Goal: Book appointment/travel/reservation

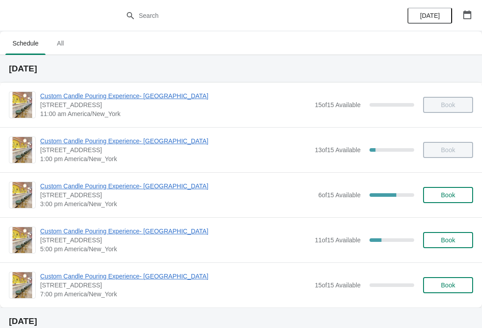
click at [49, 189] on span "Custom Candle Pouring Experience- [GEOGRAPHIC_DATA]" at bounding box center [177, 186] width 274 height 9
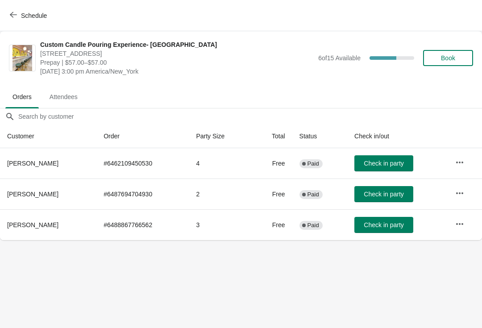
click at [453, 54] on span "Book" at bounding box center [448, 57] width 14 height 7
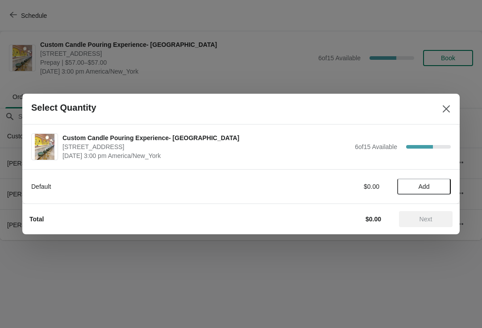
click at [431, 188] on span "Add" at bounding box center [423, 186] width 37 height 7
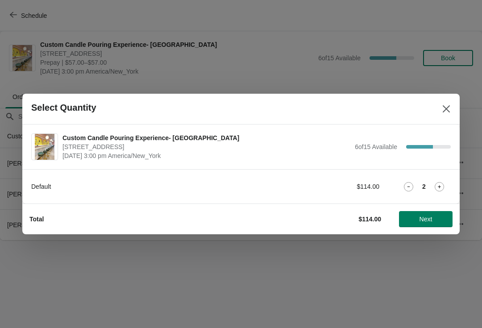
click at [436, 224] on button "Next" at bounding box center [426, 219] width 54 height 16
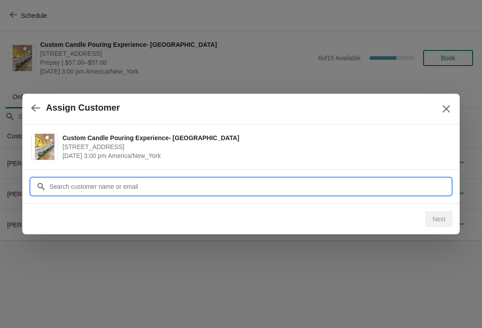
click at [296, 181] on input "Customer" at bounding box center [250, 187] width 402 height 16
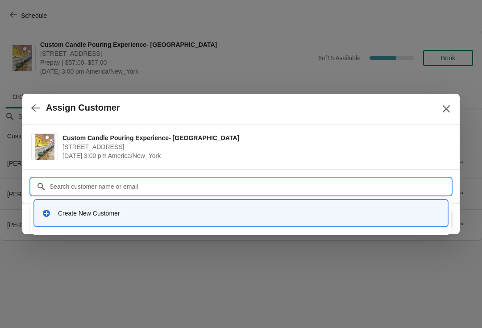
click at [319, 217] on div "Create New Customer" at bounding box center [249, 213] width 382 height 9
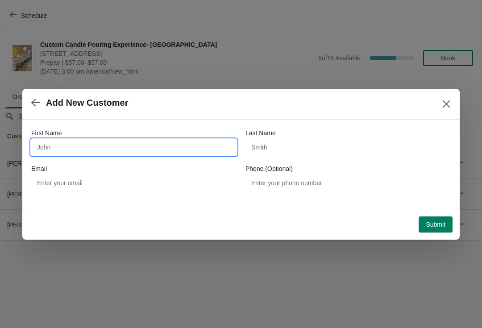
click at [103, 141] on input "First Name" at bounding box center [133, 147] width 205 height 16
type input "Craig"
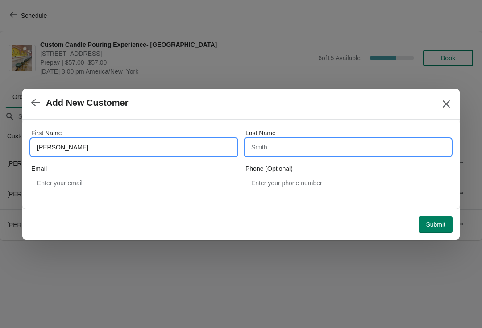
click at [294, 148] on input "Last Name" at bounding box center [347, 147] width 205 height 16
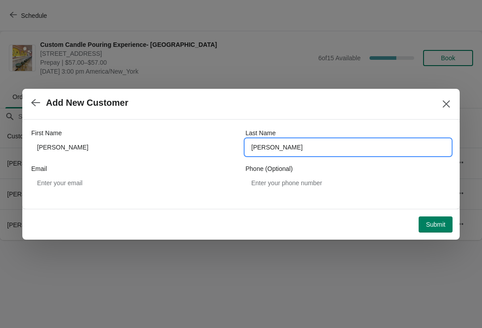
type input "Renney"
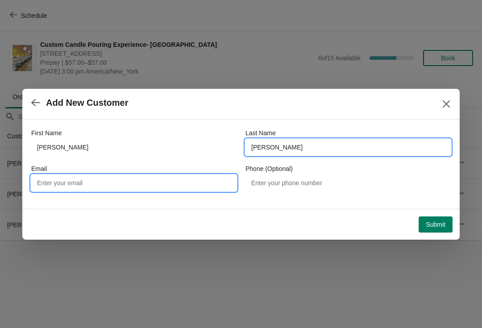
click at [126, 175] on input "Email" at bounding box center [133, 183] width 205 height 16
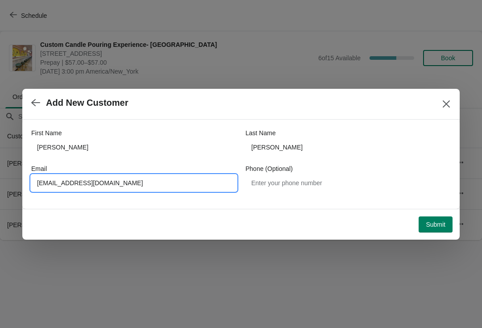
type input "Craigrenney0711@gmail.com"
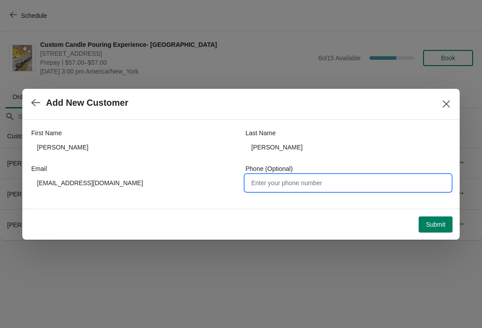
click at [436, 224] on span "Submit" at bounding box center [436, 224] width 20 height 7
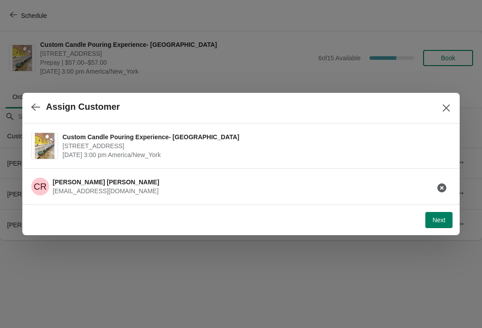
click at [436, 220] on span "Next" at bounding box center [438, 219] width 13 height 7
select select "Friend"
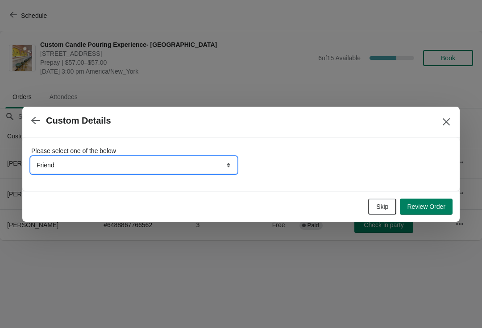
click at [58, 163] on select "Friend Instagram TikTok Yelp Walk-by Attended an event Google Other" at bounding box center [133, 165] width 205 height 16
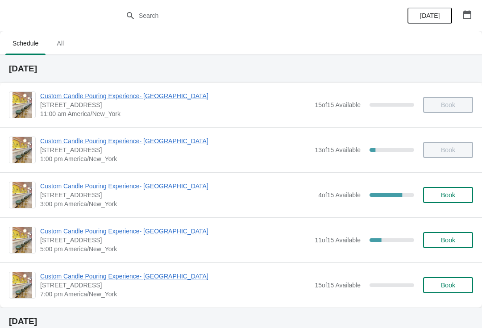
click at [67, 188] on span "Custom Candle Pouring Experience- [GEOGRAPHIC_DATA]" at bounding box center [177, 186] width 274 height 9
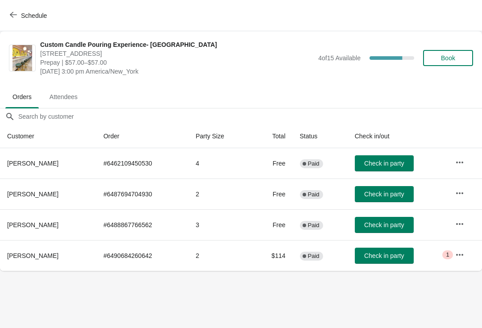
click at [17, 21] on button "Schedule" at bounding box center [29, 16] width 50 height 16
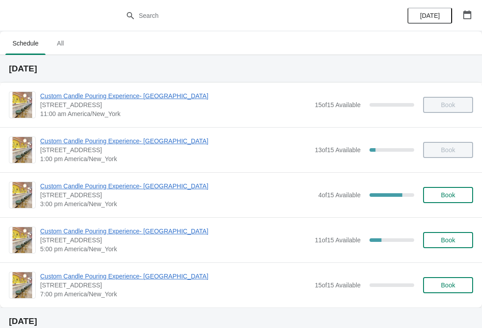
click at [60, 189] on span "Custom Candle Pouring Experience- [GEOGRAPHIC_DATA]" at bounding box center [177, 186] width 274 height 9
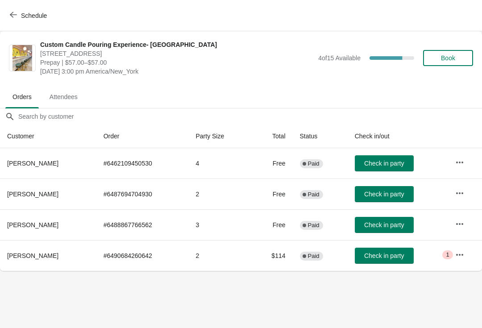
click at [379, 229] on button "Check in party" at bounding box center [384, 225] width 59 height 16
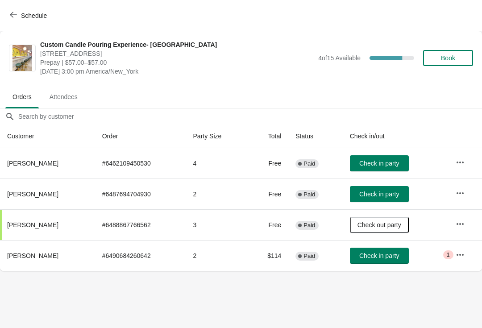
click at [18, 32] on div "Custom Candle Pouring Experience- [GEOGRAPHIC_DATA] [STREET_ADDRESS] Prepay | $…" at bounding box center [241, 58] width 482 height 54
click at [9, 18] on button "Schedule" at bounding box center [29, 16] width 50 height 16
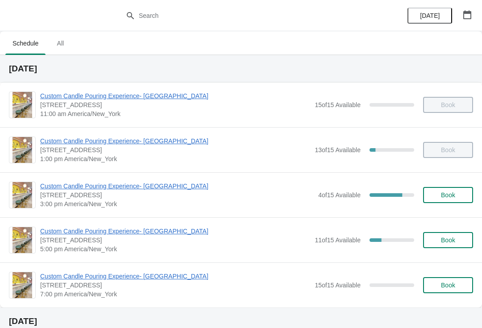
click at [58, 199] on span "[STREET_ADDRESS]" at bounding box center [177, 195] width 274 height 9
click at [41, 192] on span "[STREET_ADDRESS]" at bounding box center [177, 195] width 274 height 9
click at [42, 195] on span "[STREET_ADDRESS]" at bounding box center [177, 195] width 274 height 9
click at [40, 195] on span "[STREET_ADDRESS]" at bounding box center [177, 195] width 274 height 9
click at [46, 190] on span "Custom Candle Pouring Experience- [GEOGRAPHIC_DATA]" at bounding box center [177, 186] width 274 height 9
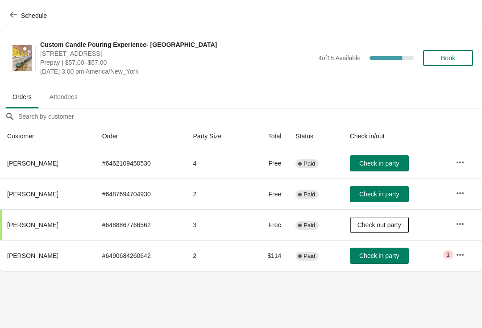
click at [6, 15] on button "Schedule" at bounding box center [29, 16] width 50 height 16
